Goal: Transaction & Acquisition: Download file/media

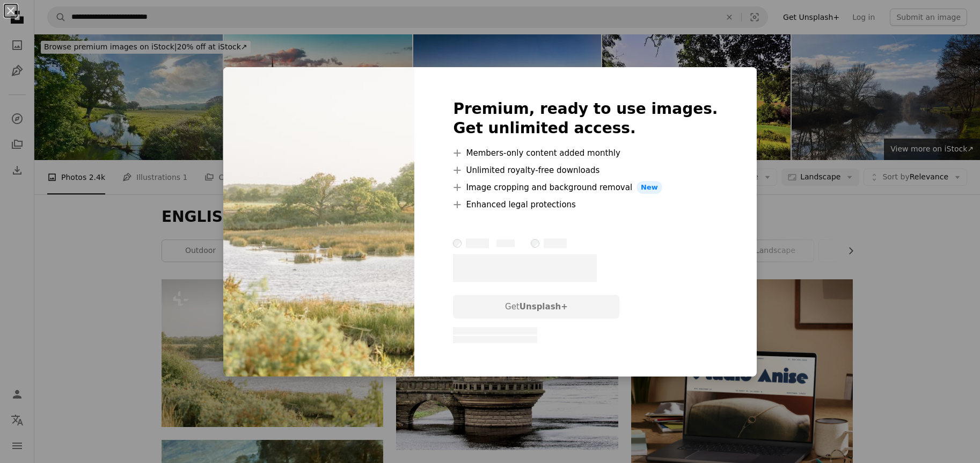
scroll to position [60, 0]
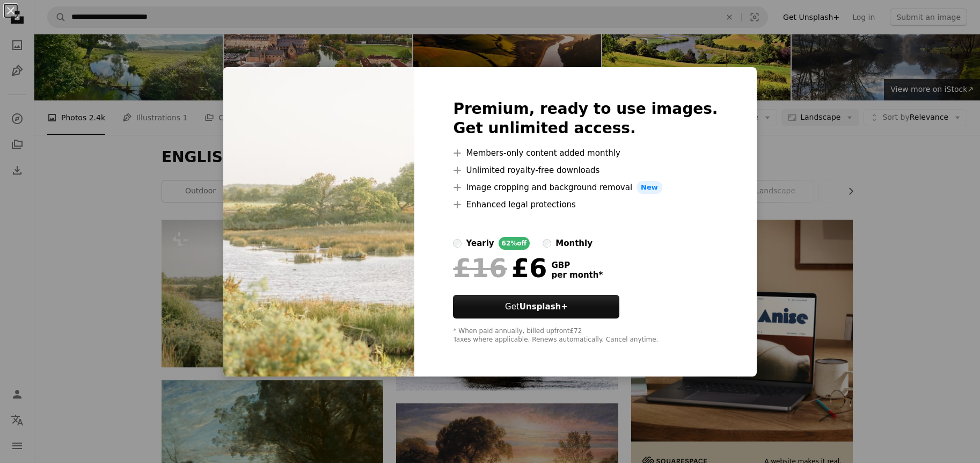
click at [787, 105] on div "An X shape Premium, ready to use images. Get unlimited access. A plus sign Memb…" at bounding box center [490, 231] width 980 height 463
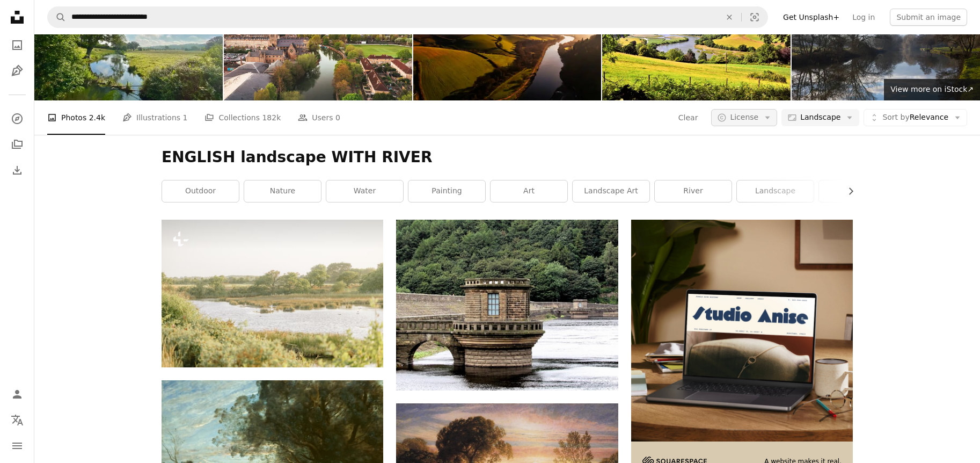
click at [755, 116] on span "License" at bounding box center [744, 117] width 28 height 9
click at [749, 201] on span "Free" at bounding box center [771, 203] width 65 height 11
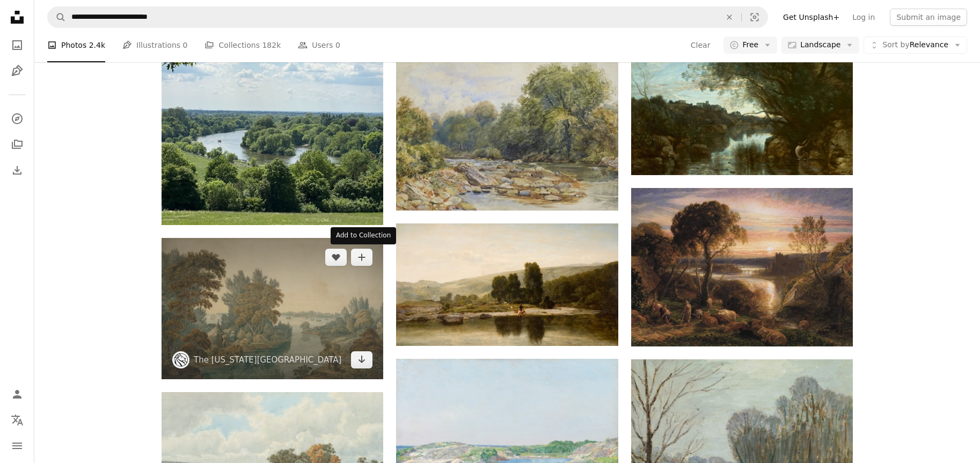
scroll to position [566, 0]
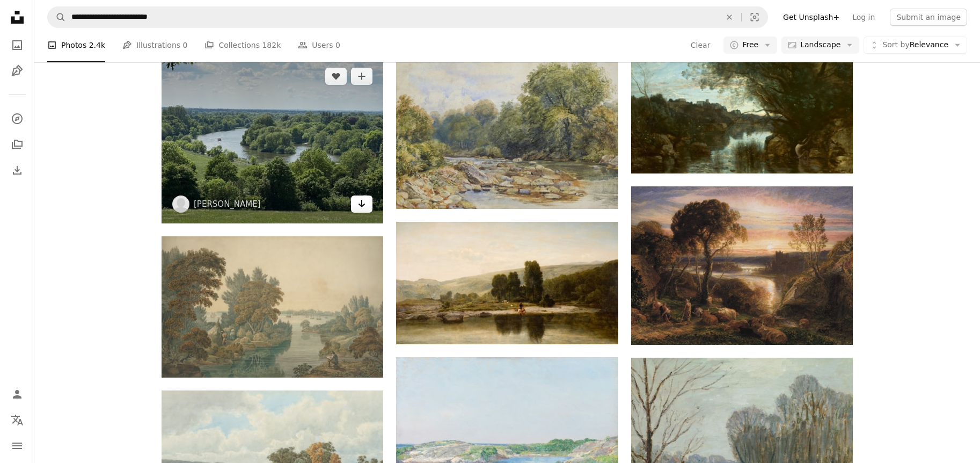
click at [366, 202] on icon "Arrow pointing down" at bounding box center [361, 203] width 9 height 13
